Goal: Navigation & Orientation: Find specific page/section

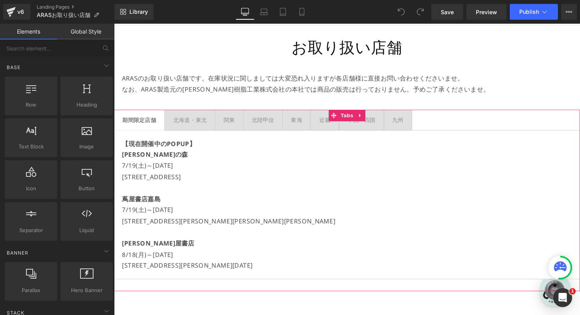
scroll to position [60, 0]
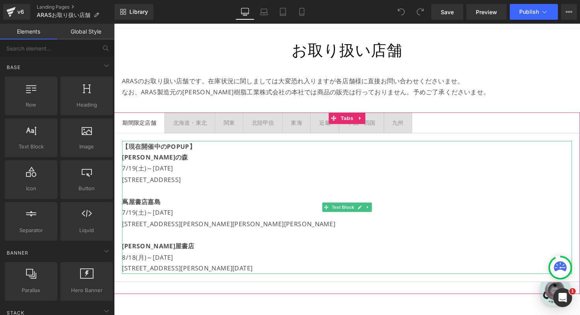
click at [180, 167] on p "7/19(土)～[DATE]" at bounding box center [352, 171] width 461 height 11
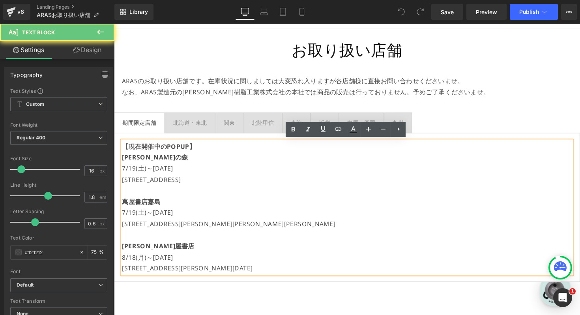
click at [199, 172] on p "7/19(土)～[DATE]" at bounding box center [352, 171] width 461 height 11
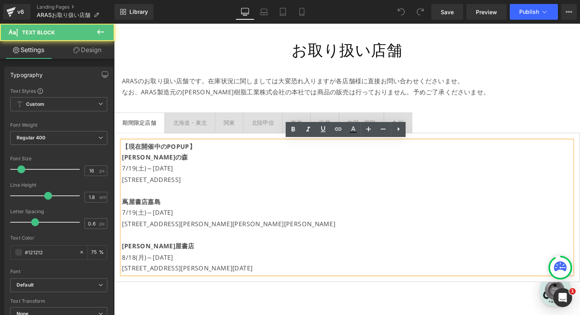
click at [220, 165] on p "[PERSON_NAME]の森" at bounding box center [352, 160] width 461 height 11
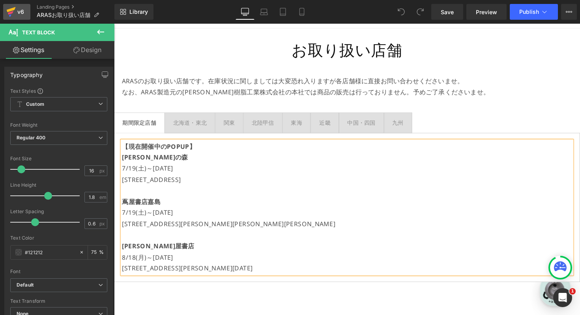
click at [12, 13] on icon at bounding box center [11, 13] width 6 height 4
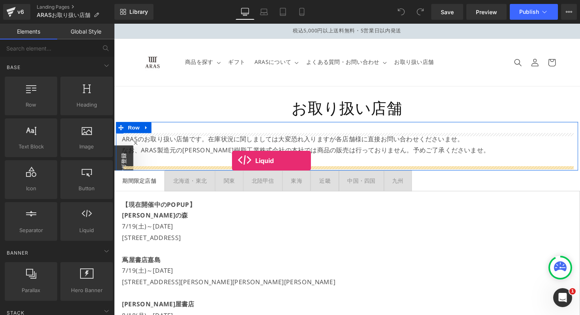
drag, startPoint x: 204, startPoint y: 250, endPoint x: 235, endPoint y: 164, distance: 91.4
